Goal: Check status: Check status

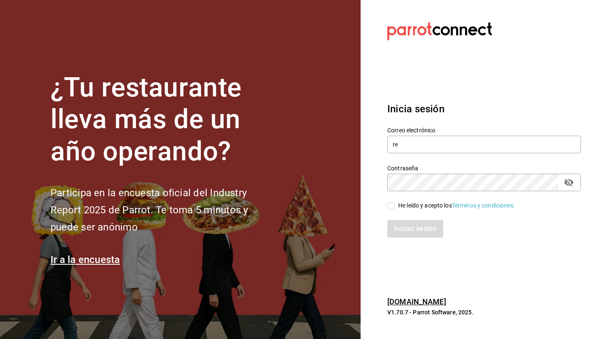
type input "r"
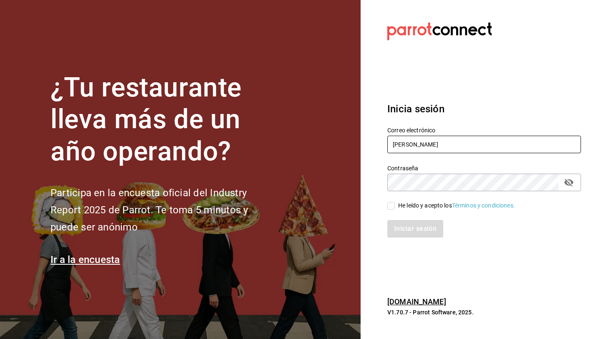
type input "[PERSON_NAME][EMAIL_ADDRESS][DOMAIN_NAME]"
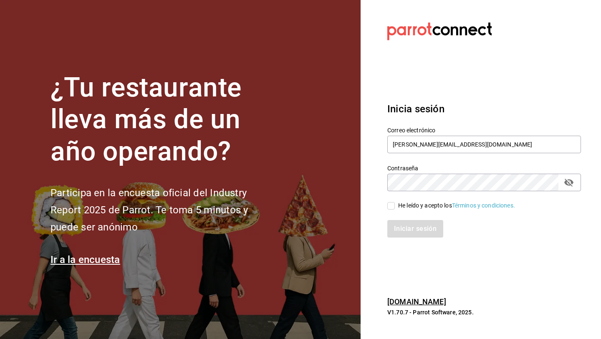
click at [413, 204] on div "He leído y acepto los Términos y condiciones." at bounding box center [456, 205] width 117 height 9
click at [395, 204] on input "He leído y acepto los Términos y condiciones." at bounding box center [392, 206] width 8 height 8
checkbox input "true"
click at [413, 247] on div "Inicia sesión Correo electrónico [PERSON_NAME][EMAIL_ADDRESS][DOMAIN_NAME] Cont…" at bounding box center [485, 169] width 194 height 157
click at [412, 232] on button "Iniciar sesión" at bounding box center [416, 229] width 57 height 18
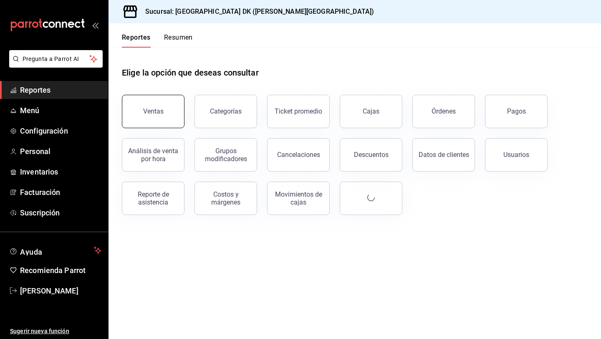
click at [155, 109] on div "Ventas" at bounding box center [153, 111] width 20 height 8
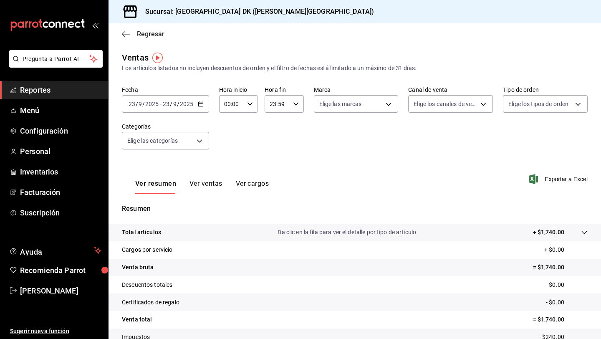
click at [128, 32] on icon "button" at bounding box center [126, 34] width 8 height 8
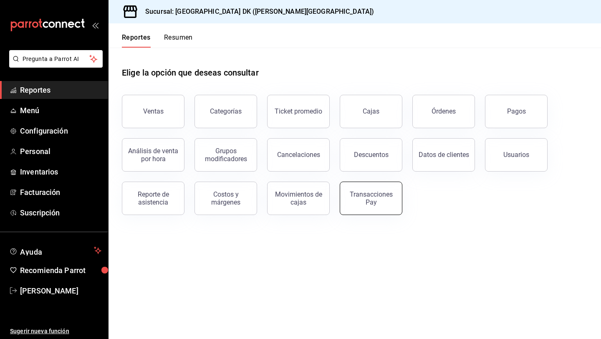
click at [386, 188] on button "Transacciones Pay" at bounding box center [371, 198] width 63 height 33
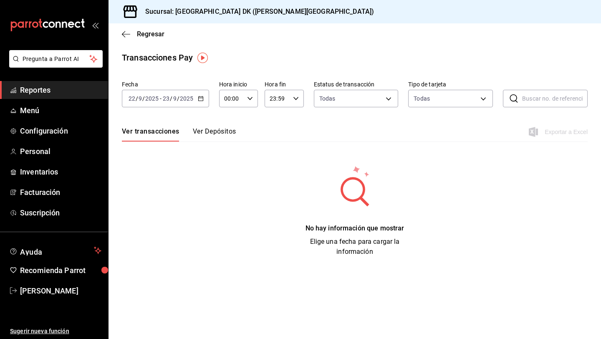
click at [198, 102] on div "2025-09-22 22 / 9 / 2025 - 2025-09-23 23 / 9 / 2025" at bounding box center [165, 99] width 87 height 18
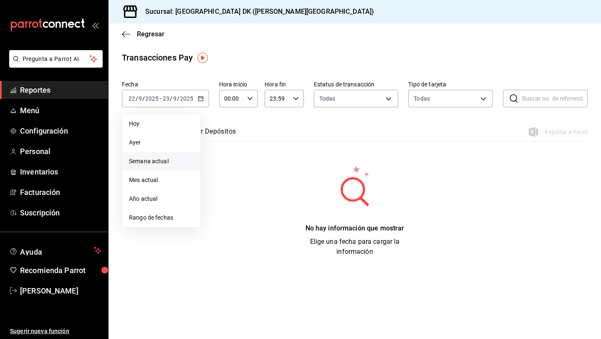
click at [165, 166] on li "Semana actual" at bounding box center [161, 161] width 78 height 19
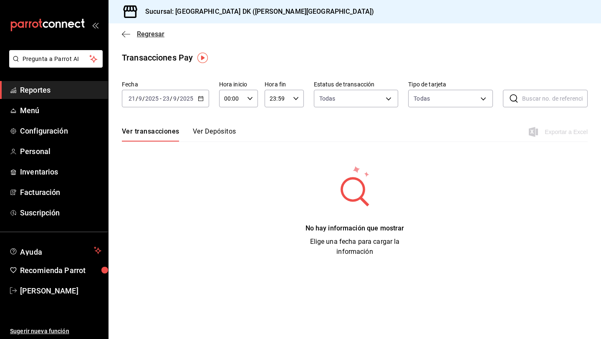
click at [126, 36] on icon "button" at bounding box center [126, 34] width 8 height 8
